Goal: Information Seeking & Learning: Learn about a topic

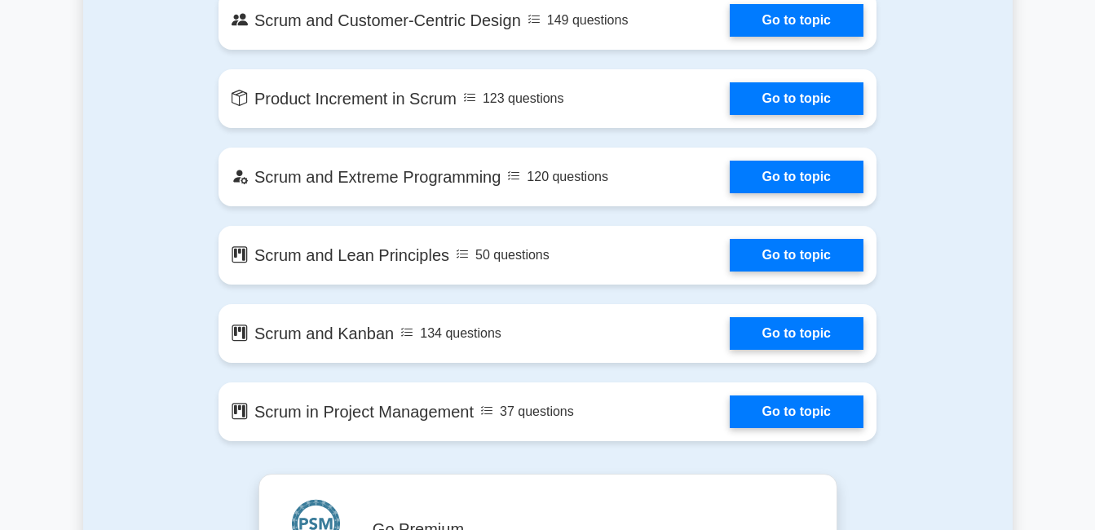
scroll to position [2896, 0]
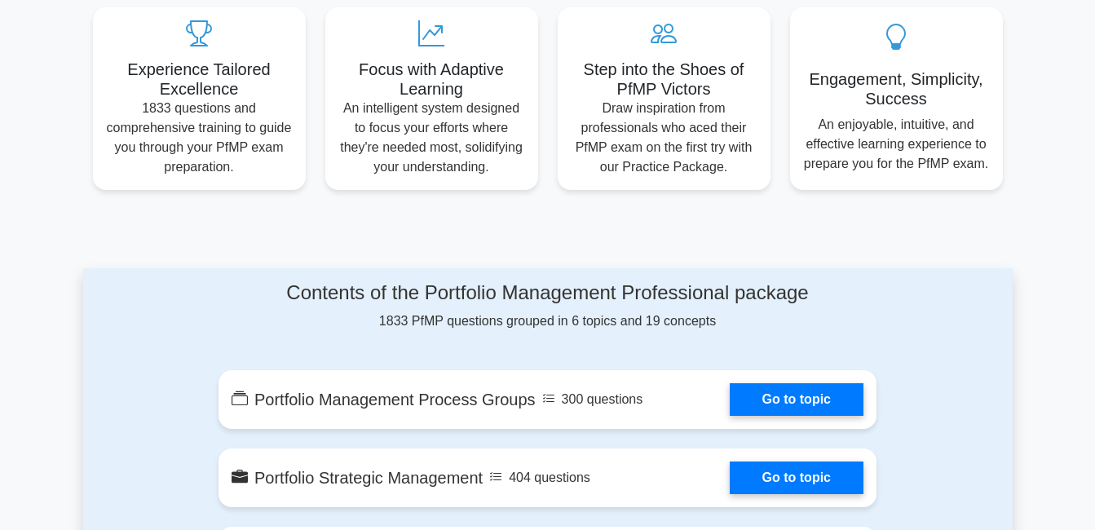
scroll to position [607, 0]
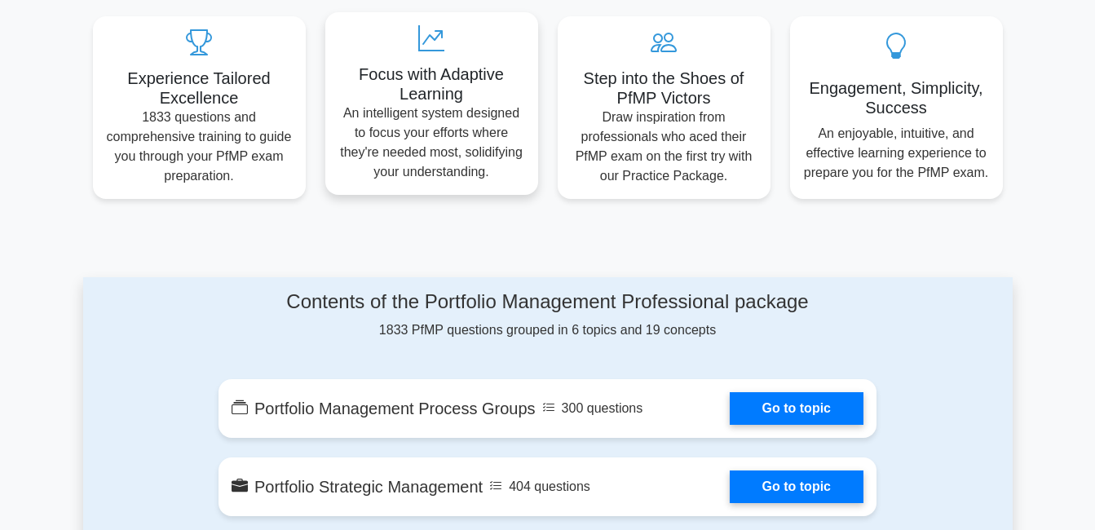
click at [437, 68] on h5 "Focus with Adaptive Learning" at bounding box center [431, 83] width 187 height 39
click at [430, 28] on icon at bounding box center [431, 38] width 187 height 26
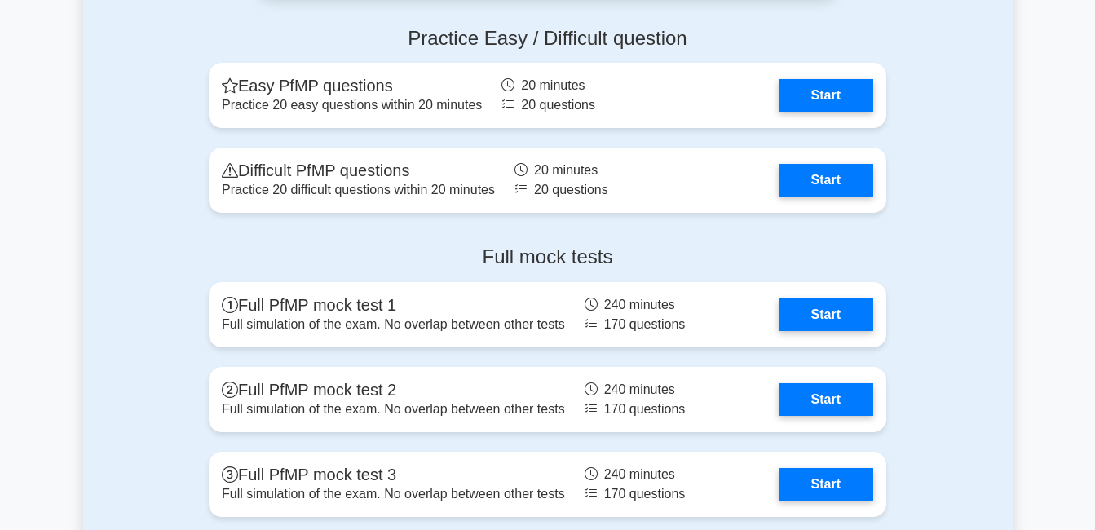
scroll to position [1818, 0]
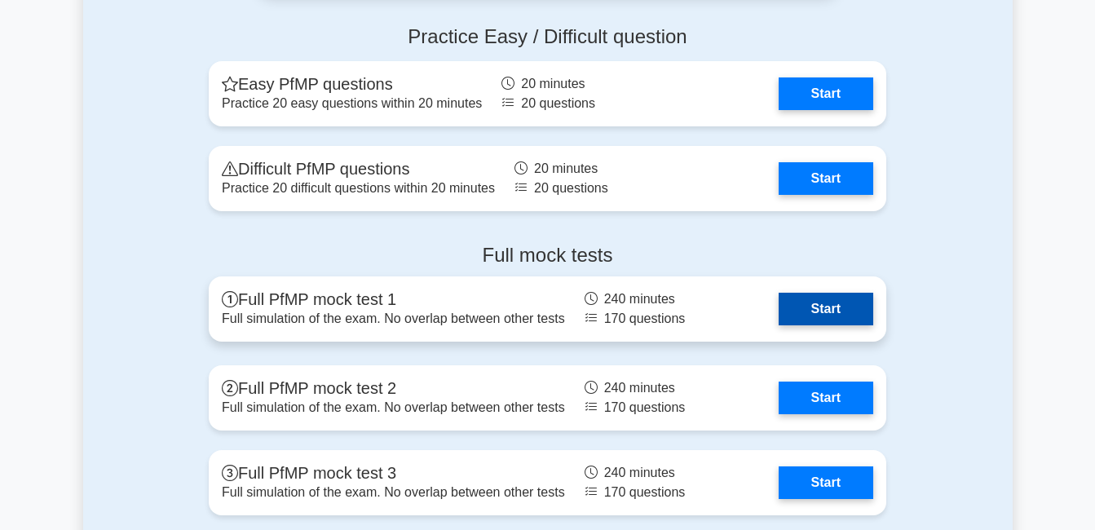
click at [852, 310] on link "Start" at bounding box center [826, 309] width 95 height 33
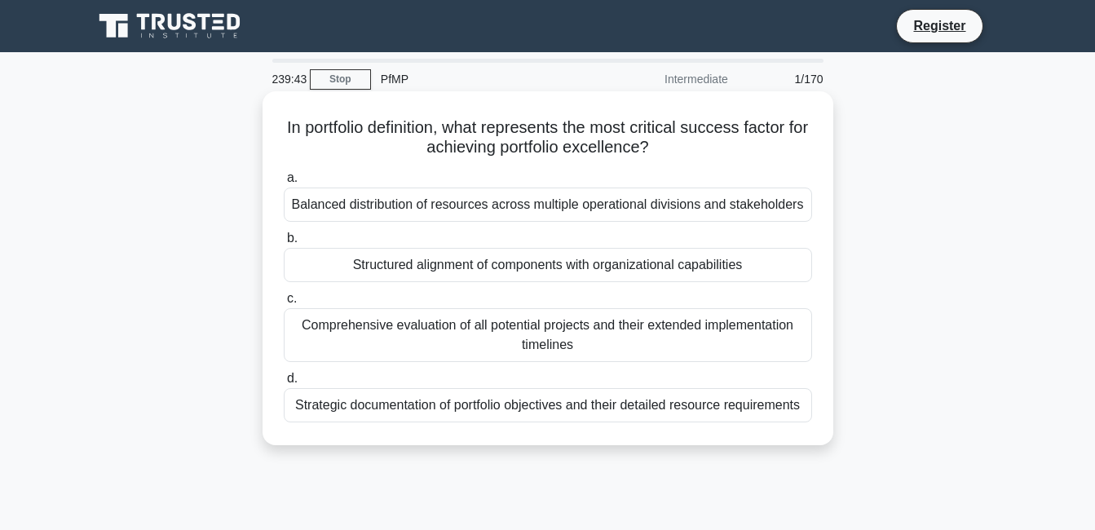
click at [296, 208] on div "Balanced distribution of resources across multiple operational divisions and st…" at bounding box center [548, 205] width 528 height 34
click at [284, 183] on input "a. Balanced distribution of resources across multiple operational divisions and…" at bounding box center [284, 178] width 0 height 11
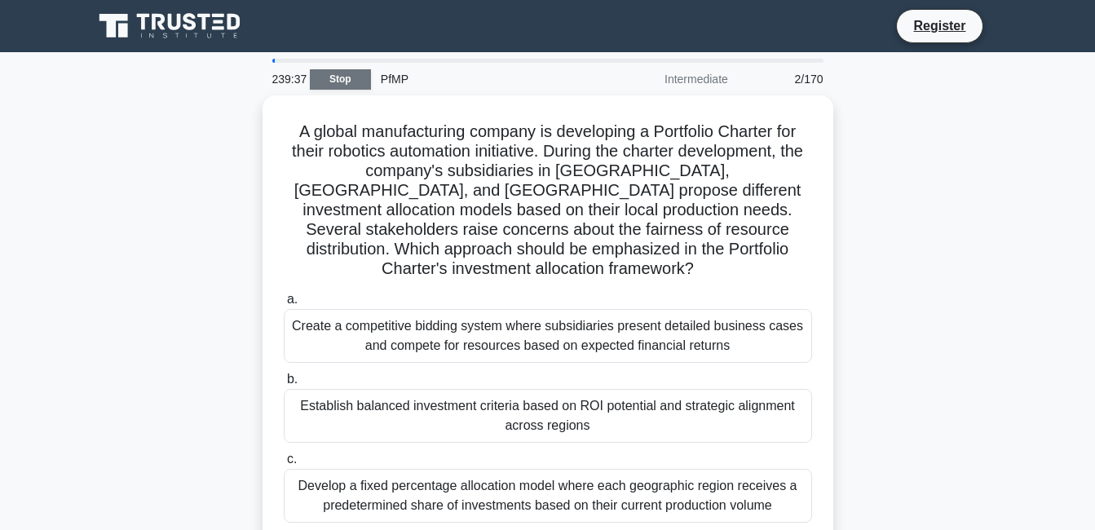
click at [347, 73] on link "Stop" at bounding box center [340, 79] width 61 height 20
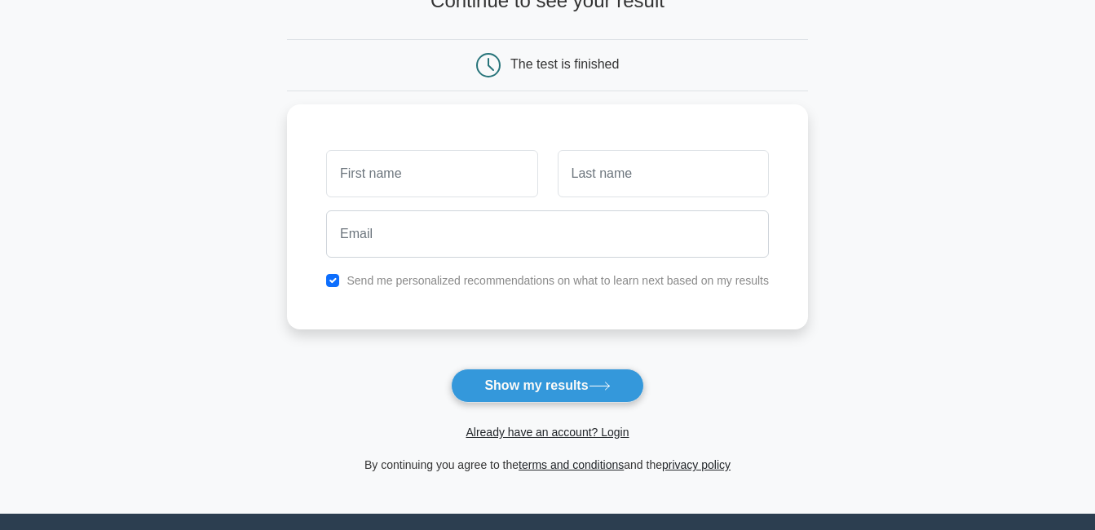
scroll to position [290, 0]
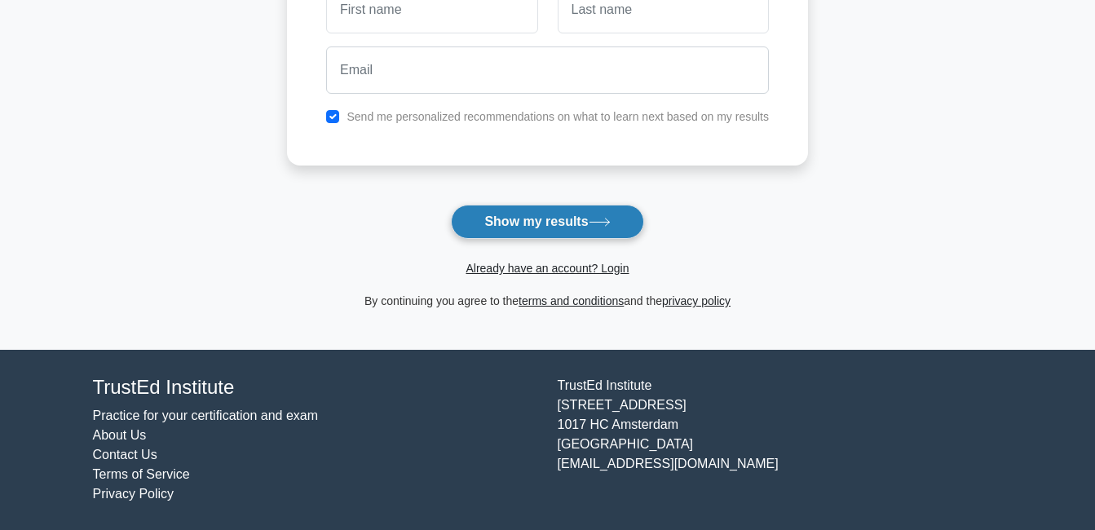
click at [611, 221] on icon at bounding box center [600, 222] width 22 height 9
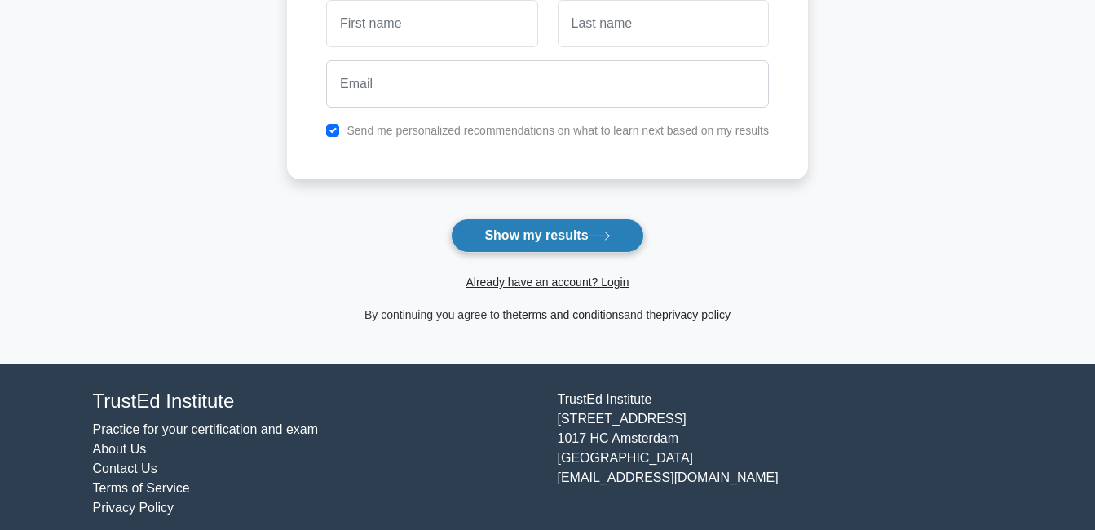
click at [625, 221] on button "Show my results" at bounding box center [547, 236] width 192 height 34
click at [784, 221] on form "Wait, there is more! Continue to see your result The test is finished and the" at bounding box center [547, 70] width 521 height 509
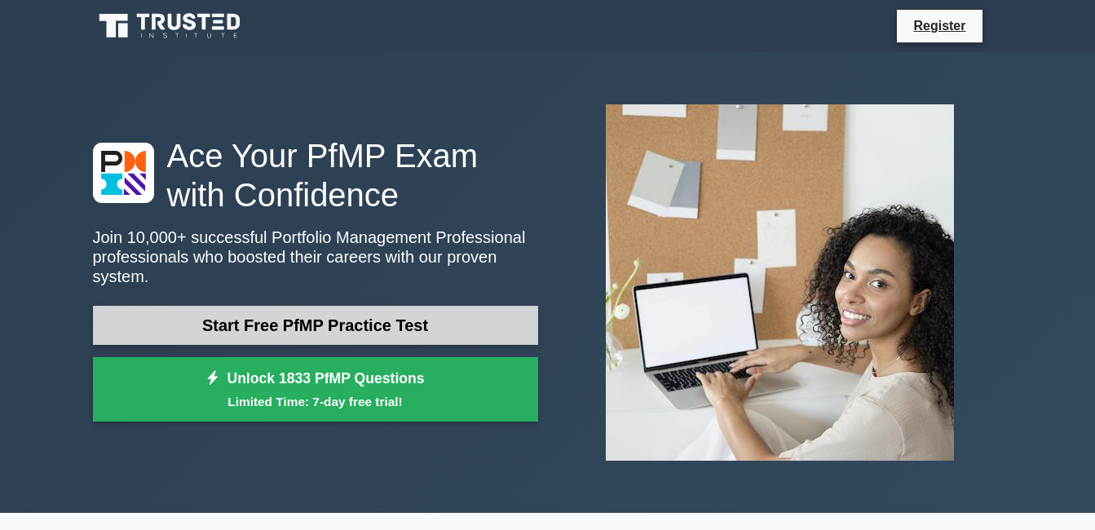
click at [373, 325] on link "Start Free PfMP Practice Test" at bounding box center [315, 325] width 445 height 39
